Goal: Task Accomplishment & Management: Manage account settings

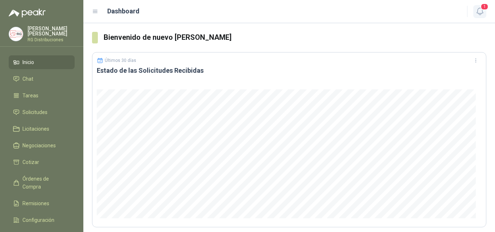
click at [479, 7] on icon "button" at bounding box center [479, 11] width 9 height 9
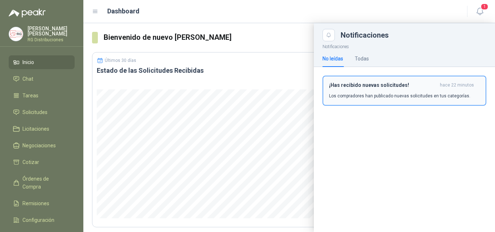
click at [390, 91] on div "¡Has recibido nuevas solicitudes! hace 22 minutos Los compradores han publicado…" at bounding box center [404, 90] width 151 height 17
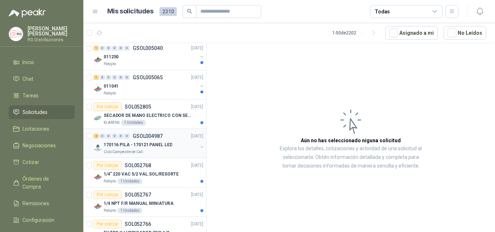
scroll to position [399, 0]
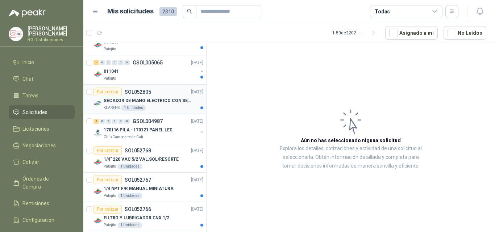
click at [163, 106] on div "KLARENS 1 Unidades" at bounding box center [154, 108] width 100 height 6
click at [161, 136] on div "Club Campestre de Cali" at bounding box center [151, 137] width 94 height 6
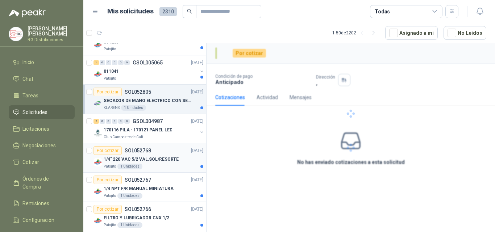
click at [159, 155] on div "1/4" 220 VAC 5/2 VAL.SOL/RESORTE" at bounding box center [154, 159] width 100 height 9
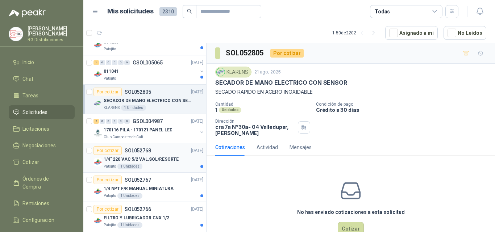
scroll to position [435, 0]
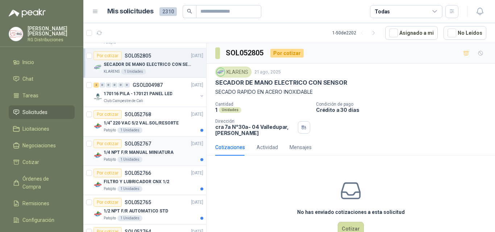
click at [160, 144] on div "Por cotizar SOL052767 [DATE]" at bounding box center [148, 143] width 110 height 9
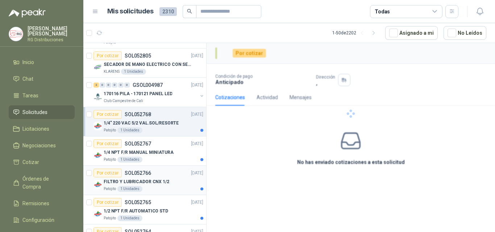
click at [163, 179] on p "FILTRO Y LUBRICADOR CNX 1/2" at bounding box center [137, 182] width 66 height 7
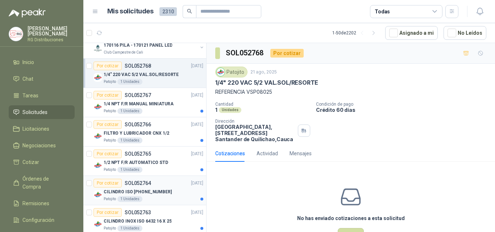
scroll to position [507, 0]
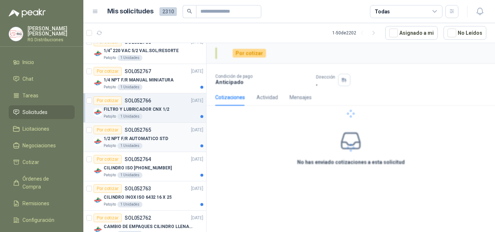
click at [164, 134] on div "Por cotizar SOL052765 [DATE]" at bounding box center [148, 130] width 110 height 9
click at [164, 170] on div "CILINDRO ISO [PHONE_NUMBER]" at bounding box center [154, 168] width 100 height 9
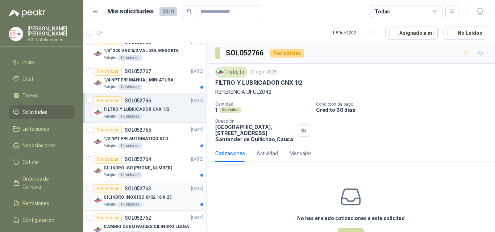
scroll to position [543, 0]
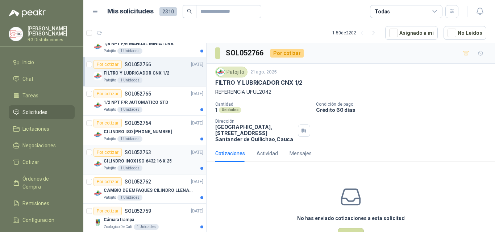
click at [168, 167] on div "Patojito 1 Unidades" at bounding box center [154, 169] width 100 height 6
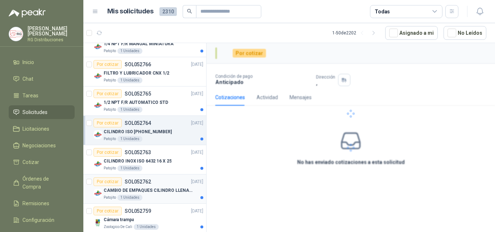
click at [171, 183] on div "Por cotizar SOL052762 [DATE]" at bounding box center [148, 182] width 110 height 9
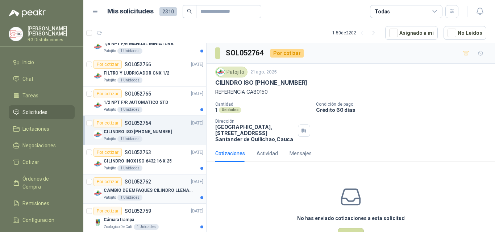
scroll to position [616, 0]
